Goal: Transaction & Acquisition: Purchase product/service

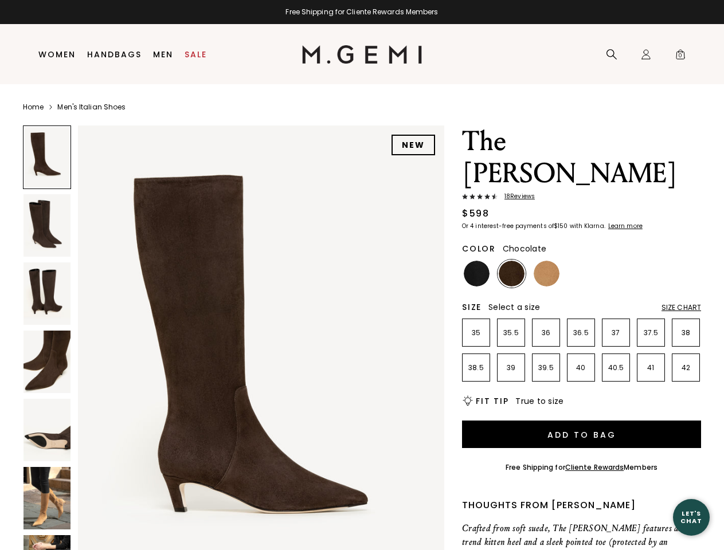
click at [362, 12] on div "Free Shipping for Cliente Rewards Members" at bounding box center [362, 11] width 724 height 9
click at [612, 54] on icon at bounding box center [611, 54] width 11 height 11
click at [646, 54] on div "Icons/20x20/profile@2x Sign In Orders Rewards Refer a Friend Address Book Call …" at bounding box center [646, 55] width 23 height 60
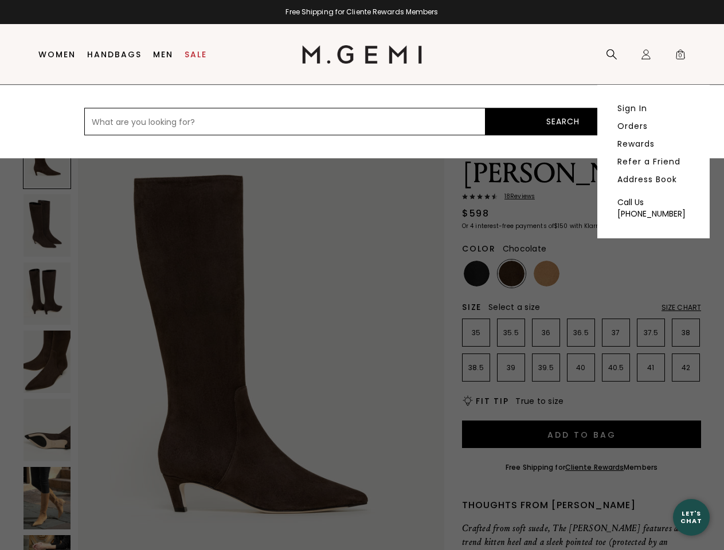
click at [681, 54] on span "0" at bounding box center [680, 56] width 11 height 11
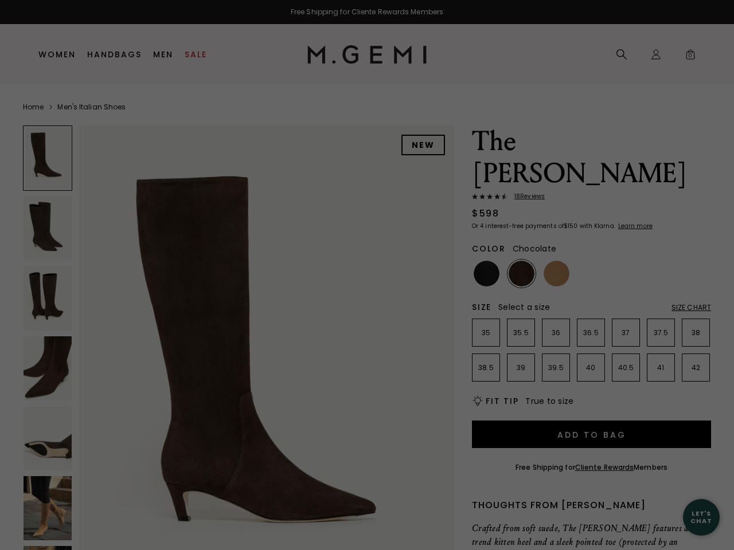
click at [233, 338] on div "Free Shipping for Cliente Rewards Members Icons/20x20/hamburger@2x Women Shop A…" at bounding box center [367, 275] width 734 height 550
click at [47, 157] on div at bounding box center [47, 158] width 49 height 65
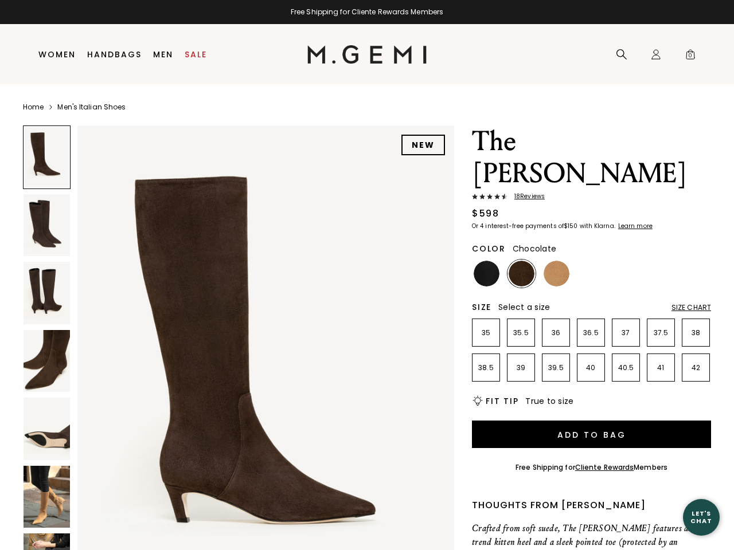
click at [47, 225] on img at bounding box center [47, 225] width 46 height 62
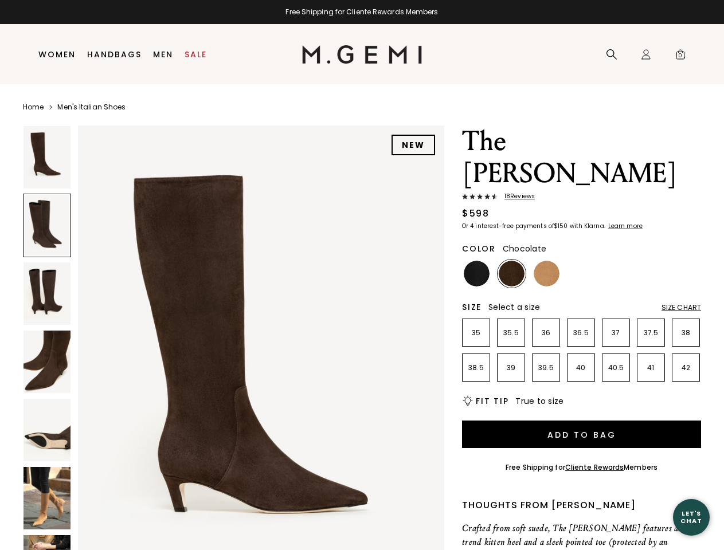
click at [47, 294] on img at bounding box center [47, 294] width 47 height 62
click at [47, 362] on img at bounding box center [47, 362] width 47 height 62
